Goal: Information Seeking & Learning: Learn about a topic

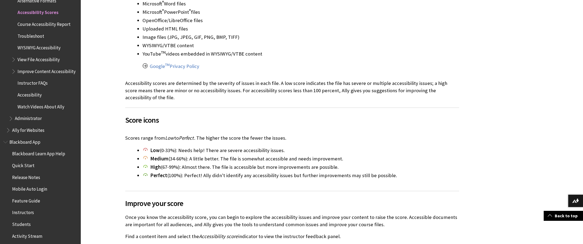
scroll to position [234, 0]
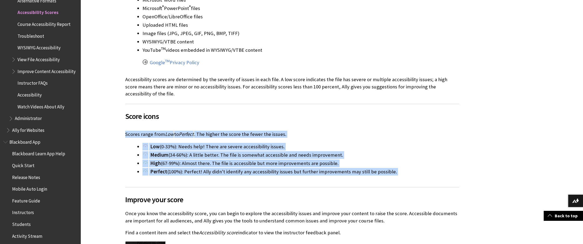
drag, startPoint x: 121, startPoint y: 159, endPoint x: 409, endPoint y: 200, distance: 290.1
click at [409, 200] on div "Accessibility scores Ally checks accessibility for your new and existing course…" at bounding box center [292, 85] width 345 height 412
copy div "Scores range from Low to Perfect . The higher the score the fewer the issues. L…"
click at [240, 180] on div "Ally Accessibility Score Icons Scores range from Low to Perfect . The higher th…" at bounding box center [261, 152] width 272 height 55
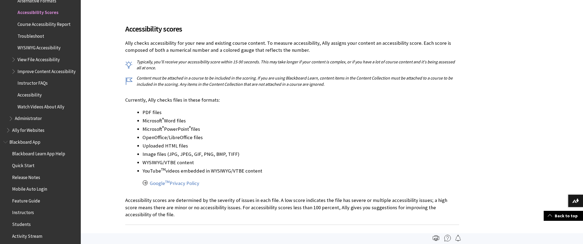
scroll to position [107, 0]
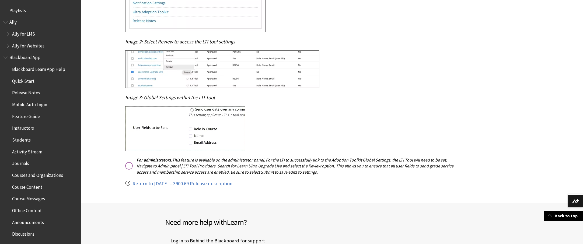
scroll to position [365, 0]
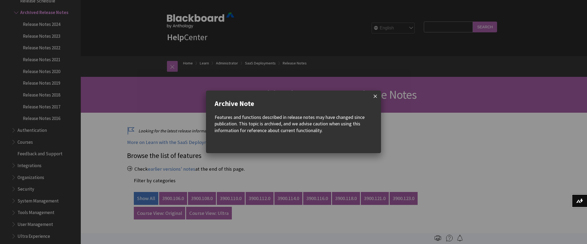
click at [377, 97] on span at bounding box center [375, 95] width 11 height 11
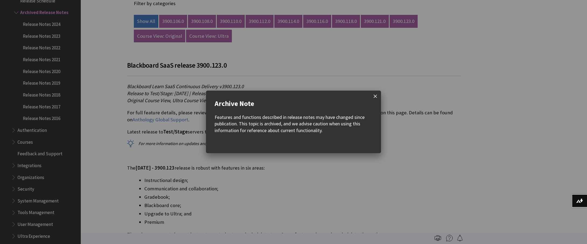
click at [374, 95] on span at bounding box center [375, 95] width 11 height 11
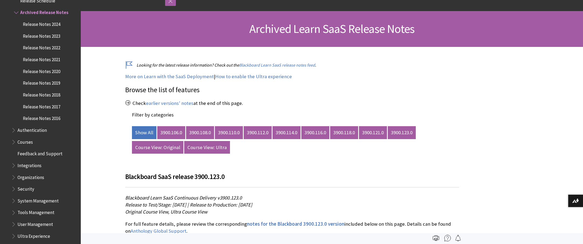
scroll to position [62, 0]
